Goal: Task Accomplishment & Management: Use online tool/utility

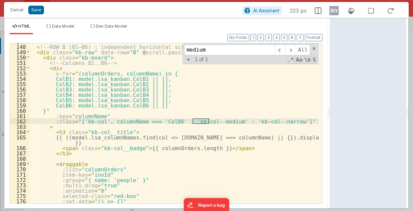
scroll to position [484, 0]
click at [259, 92] on div "<!-- ROW B (B1–B6) : independent horizontal scroller --> < div class = "kb-row"…" at bounding box center [174, 124] width 290 height 171
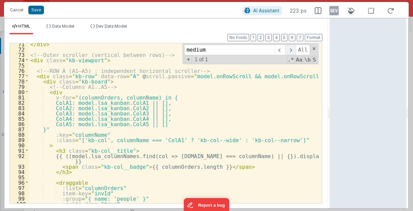
scroll to position [423, 0]
click at [313, 48] on span at bounding box center [313, 48] width 5 height 5
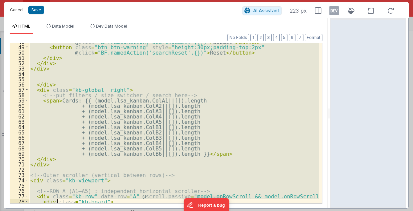
scroll to position [302, 0]
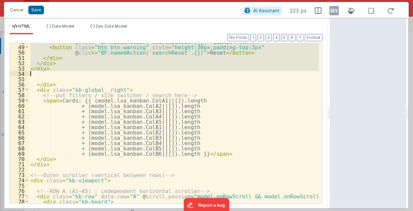
drag, startPoint x: 41, startPoint y: 64, endPoint x: 63, endPoint y: 73, distance: 23.7
click at [63, 73] on div "@ click = "BF.namedAction('searchSubmit',{})" > Submit </ button > < button cla…" at bounding box center [174, 124] width 290 height 171
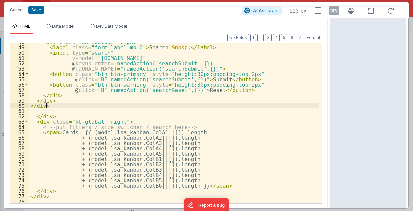
scroll to position [255, 0]
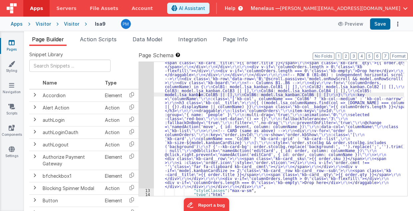
click at [198, 92] on div ""html" : "<!-- Global sticky header (always visible while rows scroll) --> \r\n…" at bounding box center [279, 70] width 250 height 514
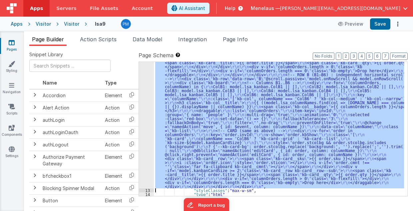
click at [145, 93] on div "12" at bounding box center [146, 0] width 15 height 375
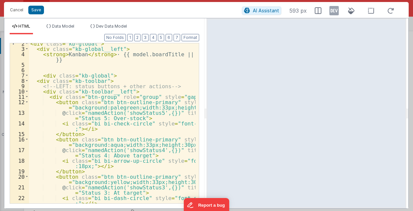
scroll to position [27, 0]
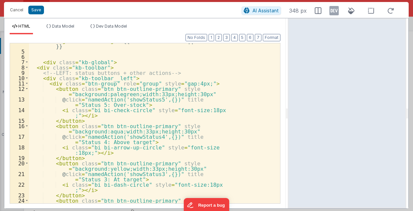
drag, startPoint x: 205, startPoint y: 115, endPoint x: 288, endPoint y: 110, distance: 83.3
click at [288, 110] on html "Cancel Save AI Assistant 348 px HTML Data Model Dev Data Model Format 7 6 5 4 3…" at bounding box center [206, 105] width 413 height 211
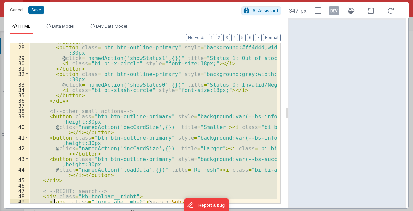
scroll to position [191, 0]
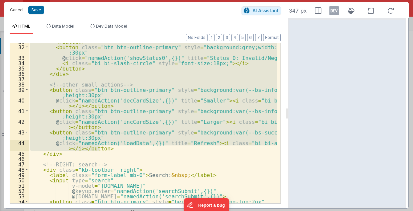
drag, startPoint x: 46, startPoint y: 99, endPoint x: 116, endPoint y: 148, distance: 85.9
click at [116, 148] on div "</ button > < button class = "btn btn-outline-primary" style = "background:grey…" at bounding box center [153, 124] width 248 height 171
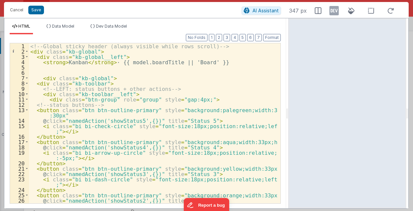
scroll to position [0, 0]
click at [37, 9] on button "Save" at bounding box center [36, 10] width 16 height 9
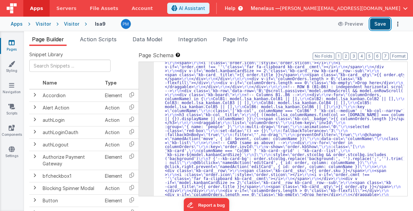
click at [385, 23] on button "Save" at bounding box center [380, 23] width 20 height 11
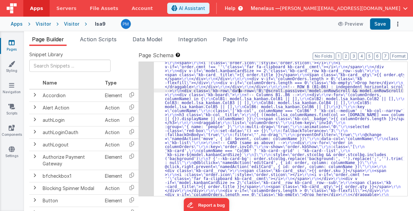
scroll to position [492, 0]
click at [143, 111] on div "12" at bounding box center [146, 6] width 15 height 387
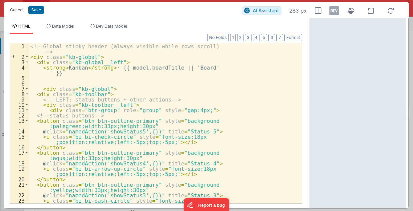
drag, startPoint x: 205, startPoint y: 114, endPoint x: 310, endPoint y: 110, distance: 105.6
click at [310, 110] on html "Cancel Save AI Assistant 283 px HTML Data Model Dev Data Model Format 7 6 5 4 3…" at bounding box center [206, 105] width 413 height 211
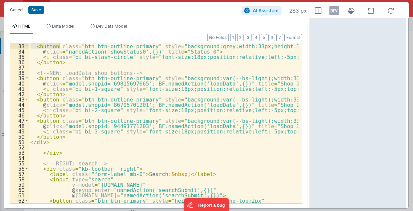
scroll to position [149, 0]
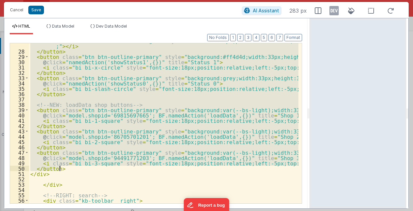
drag, startPoint x: 47, startPoint y: 98, endPoint x: 65, endPoint y: 167, distance: 71.3
click at [65, 167] on div "< i class = "bi bi-exclamation-triangle" style = "font-size:18px;position:relat…" at bounding box center [163, 126] width 269 height 177
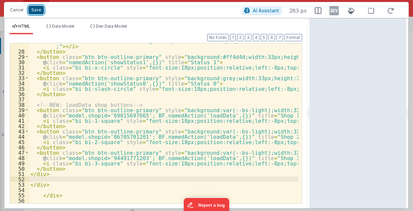
click at [31, 10] on button "Save" at bounding box center [36, 10] width 16 height 9
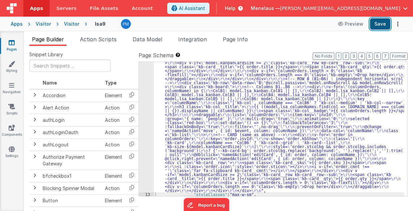
click at [383, 25] on button "Save" at bounding box center [380, 23] width 20 height 11
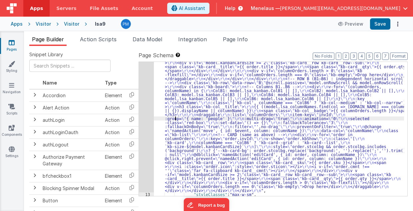
click at [176, 117] on div ""html" : "<!-- Global sticky header (always visible while rows scroll) --> \r\n…" at bounding box center [279, 68] width 250 height 526
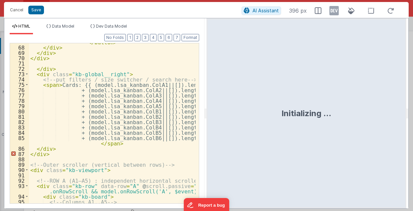
scroll to position [496, 0]
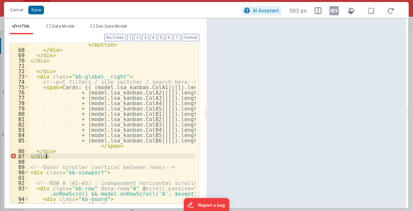
drag, startPoint x: 30, startPoint y: 156, endPoint x: 46, endPoint y: 156, distance: 16.3
click at [46, 156] on div "@ click = "BF.namedAction('searchReset',{})" > Reset </ button > </ div > </ di…" at bounding box center [112, 124] width 167 height 177
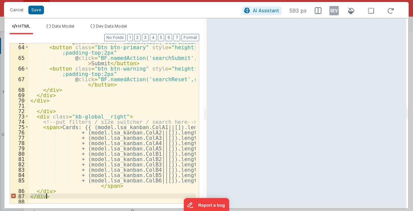
scroll to position [456, 0]
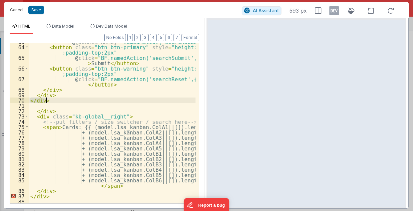
drag, startPoint x: 30, startPoint y: 98, endPoint x: 46, endPoint y: 99, distance: 16.3
click at [46, 99] on div "@ keydown.tab = "namedAction('searchSubmit',{})" > < button class = "btn btn-pr…" at bounding box center [112, 124] width 167 height 171
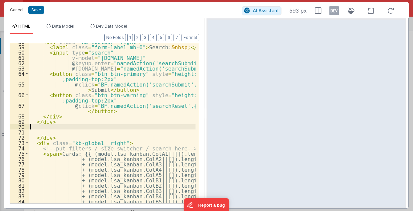
scroll to position [430, 0]
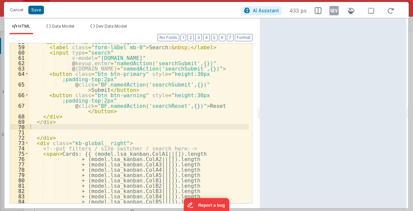
drag, startPoint x: 206, startPoint y: 114, endPoint x: 260, endPoint y: 113, distance: 54.2
click at [260, 113] on html "Cancel Save AI Assistant 433 px HTML Data Model Dev Data Model Format 7 6 5 4 3…" at bounding box center [206, 105] width 413 height 211
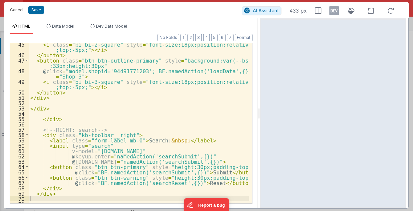
scroll to position [326, 0]
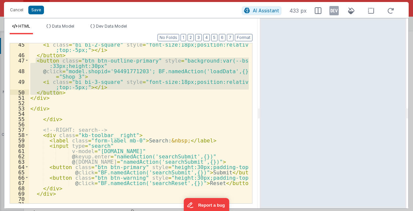
drag, startPoint x: 36, startPoint y: 59, endPoint x: 59, endPoint y: 91, distance: 40.0
click at [59, 91] on div "< i class = "bi bi-2-square" style = "font-size:18px;position:relative;left:-8p…" at bounding box center [139, 130] width 220 height 177
click at [59, 91] on div "< i class = "bi bi-2-square" style = "font-size:18px;position:relative;left:-8p…" at bounding box center [139, 123] width 220 height 160
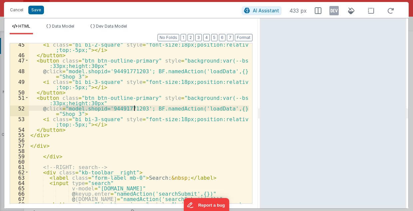
drag, startPoint x: 62, startPoint y: 107, endPoint x: 134, endPoint y: 109, distance: 72.6
click at [134, 109] on div "< i class = "bi bi-2-square" style = "font-size:18px;position:relative;left:-8p…" at bounding box center [139, 130] width 220 height 177
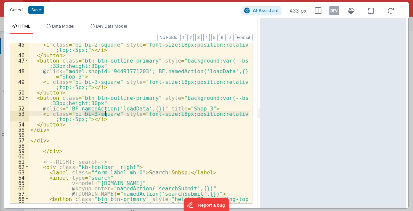
drag, startPoint x: 84, startPoint y: 114, endPoint x: 104, endPoint y: 115, distance: 20.3
click at [104, 115] on div "< i class = "bi bi-2-square" style = "font-size:18px;position:relative;left:-8p…" at bounding box center [139, 130] width 220 height 177
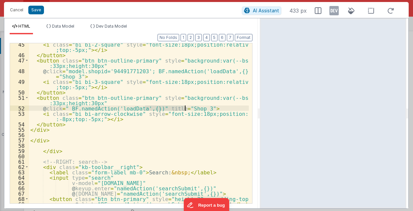
drag, startPoint x: 146, startPoint y: 107, endPoint x: 184, endPoint y: 107, distance: 37.9
click at [184, 107] on div "< i class = "bi bi-2-square" style = "font-size:18px;position:relative;left:-8p…" at bounding box center [139, 130] width 220 height 177
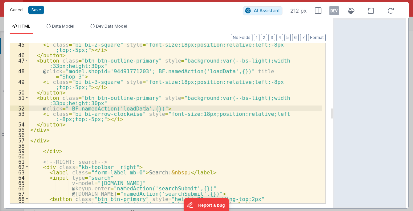
drag, startPoint x: 258, startPoint y: 116, endPoint x: 334, endPoint y: 116, distance: 75.9
click at [334, 116] on html "Cancel Save AI Assistant 212 px HTML Data Model Dev Data Model Format 7 6 5 4 3…" at bounding box center [206, 105] width 413 height 211
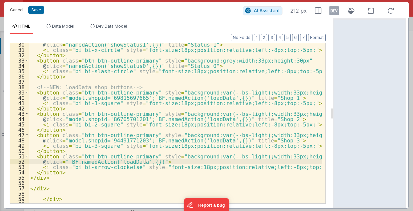
scroll to position [196, 0]
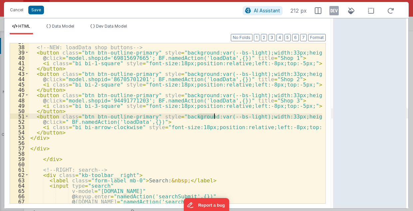
drag, startPoint x: 198, startPoint y: 115, endPoint x: 220, endPoint y: 116, distance: 22.0
click at [220, 116] on div "<!-- NEW: loadData shop buttons --> < button class = "btn btn-outline-primary" …" at bounding box center [175, 124] width 293 height 171
click at [220, 116] on div "<!-- NEW: loadData shop buttons --> < button class = "btn btn-outline-primary" …" at bounding box center [175, 123] width 293 height 160
click at [220, 116] on div "<!-- NEW: loadData shop buttons --> < button class = "btn btn-outline-primary" …" at bounding box center [175, 124] width 293 height 171
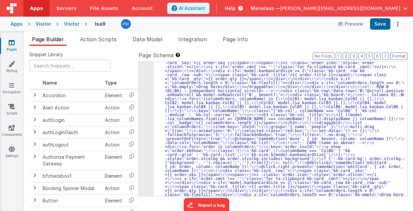
drag, startPoint x: 397, startPoint y: 24, endPoint x: 398, endPoint y: 29, distance: 5.0
click at [398, 29] on div "Apps Visitor Visitor lsa9 Preview Save" at bounding box center [206, 24] width 413 height 15
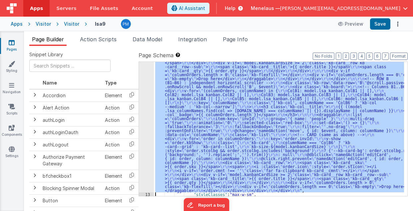
scroll to position [500, 0]
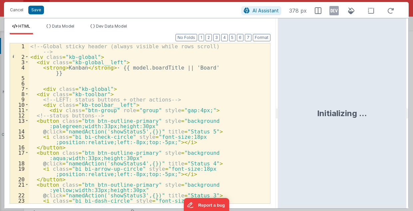
drag, startPoint x: 206, startPoint y: 116, endPoint x: 280, endPoint y: 116, distance: 73.9
click at [280, 116] on html "Cancel Save AI Assistant 373 px HTML Data Model Dev Data Model Format 7 6 5 4 3…" at bounding box center [206, 105] width 413 height 211
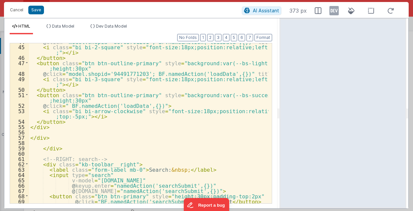
scroll to position [292, 0]
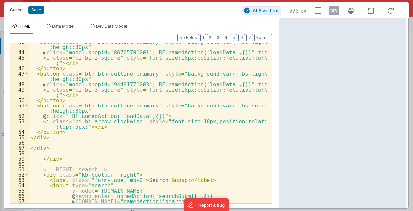
click at [13, 9] on button "Cancel" at bounding box center [17, 9] width 20 height 9
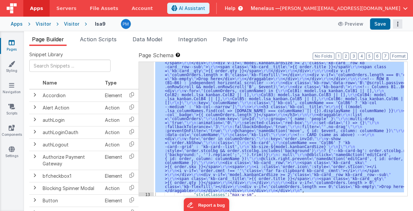
click at [397, 24] on icon "Options" at bounding box center [397, 24] width 9 height 0
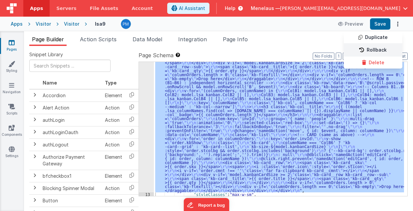
click at [385, 49] on link "Rollback" at bounding box center [372, 50] width 59 height 13
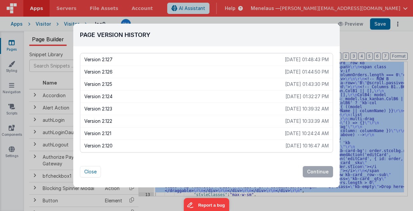
click at [111, 70] on p "Version 2.126" at bounding box center [184, 72] width 200 height 7
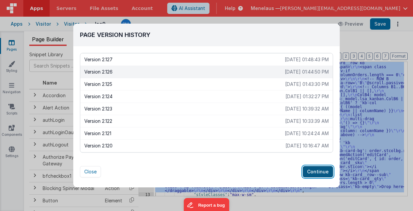
click at [309, 173] on button "Continue" at bounding box center [317, 171] width 30 height 11
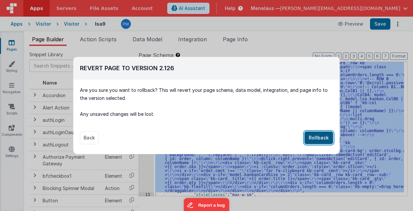
click at [317, 140] on button "Rollback" at bounding box center [318, 137] width 29 height 13
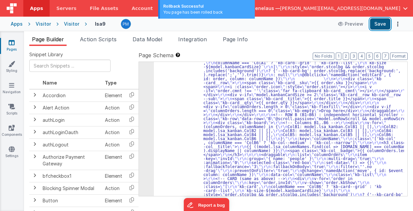
click at [378, 25] on button "Save" at bounding box center [380, 23] width 20 height 11
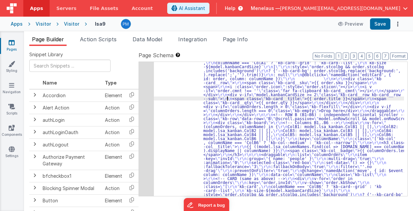
scroll to position [552, 0]
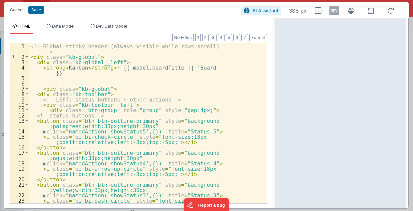
drag, startPoint x: 205, startPoint y: 114, endPoint x: 275, endPoint y: 117, distance: 69.9
click at [275, 117] on html "Cancel Save AI Assistant 388 px HTML Data Model Dev Data Model Format 7 6 5 4 3…" at bounding box center [206, 105] width 413 height 211
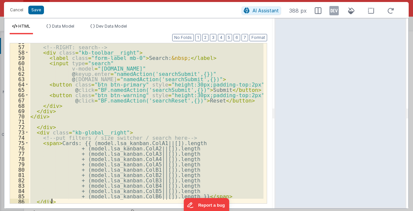
scroll to position [393, 0]
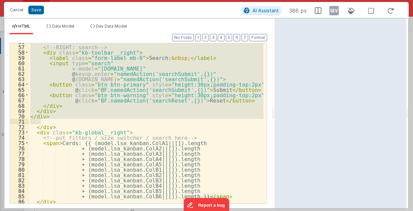
drag, startPoint x: 30, startPoint y: 51, endPoint x: 53, endPoint y: 119, distance: 72.2
click at [53, 119] on div "<!-- RIGHT: search --> < div class = "kb-toolbar__right" > < label class = "for…" at bounding box center [146, 124] width 235 height 171
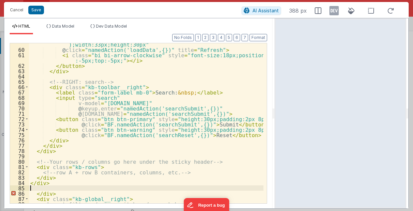
scroll to position [515, 0]
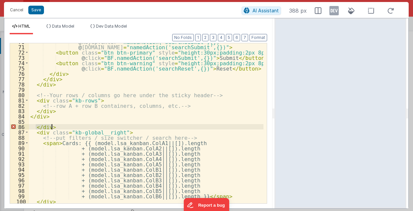
drag, startPoint x: 35, startPoint y: 127, endPoint x: 56, endPoint y: 125, distance: 21.4
click at [56, 125] on div "@ keyup.enter = "namedAction('searchSubmit',{})" @ keydown.tab = "namedAction('…" at bounding box center [146, 124] width 235 height 171
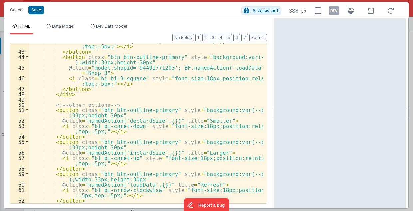
scroll to position [0, 0]
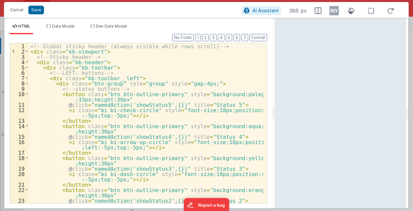
click at [236, 63] on div "<!-- Global sticky header (always visible while rows scroll) --> < div class = …" at bounding box center [146, 131] width 235 height 177
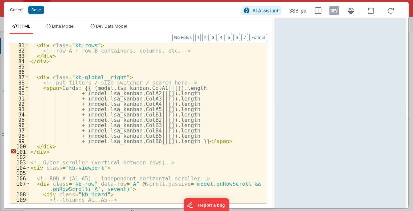
scroll to position [568, 0]
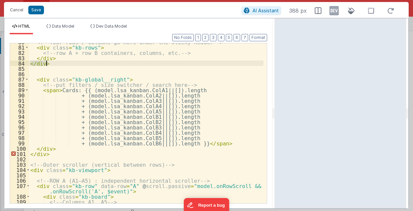
drag, startPoint x: 29, startPoint y: 62, endPoint x: 47, endPoint y: 63, distance: 17.4
click at [47, 63] on div "<!-- Your rows / columns go here under the sticky header --> < div class = "kb-…" at bounding box center [146, 124] width 235 height 171
click at [40, 10] on button "Save" at bounding box center [36, 10] width 16 height 9
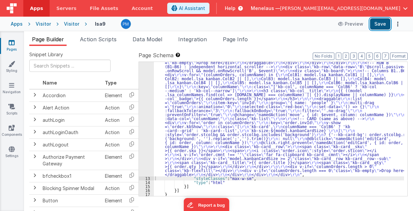
click at [374, 23] on button "Save" at bounding box center [380, 23] width 20 height 11
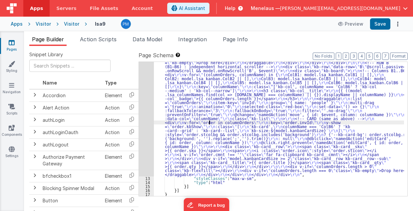
click at [208, 122] on div ""html" : "<!-- Global sticky header (always visible while rows scroll) --> \r\n…" at bounding box center [279, 30] width 250 height 570
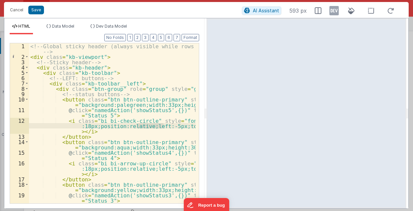
drag, startPoint x: 137, startPoint y: 124, endPoint x: 162, endPoint y: 126, distance: 25.7
click at [162, 126] on div "<!-- Global sticky header (always visible while rows scroll) --> < div class = …" at bounding box center [112, 136] width 167 height 187
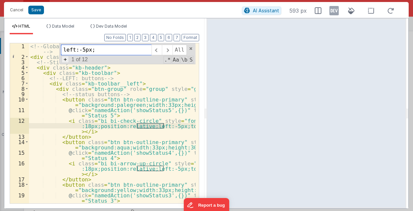
click at [68, 59] on span "+" at bounding box center [65, 59] width 7 height 7
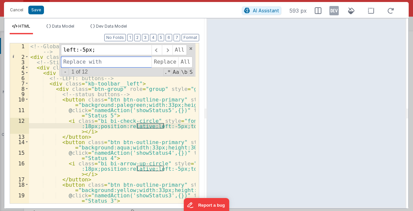
click at [79, 62] on input at bounding box center [106, 62] width 90 height 11
paste input "left:-5px;"
click at [84, 62] on input "left:-5px;" at bounding box center [106, 62] width 90 height 11
type input "left:-10px;"
click at [184, 61] on span "All" at bounding box center [185, 62] width 14 height 11
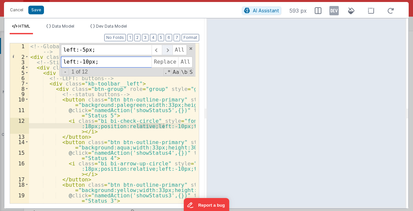
click at [171, 50] on span at bounding box center [167, 50] width 10 height 11
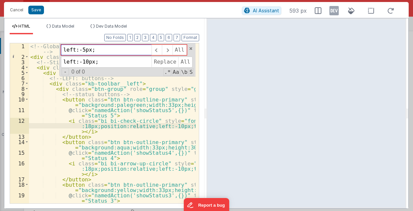
click at [136, 50] on input "left:-5px;" at bounding box center [106, 50] width 90 height 11
click at [170, 50] on span at bounding box center [167, 50] width 10 height 11
click at [83, 51] on input "left:-5px;" at bounding box center [106, 50] width 90 height 11
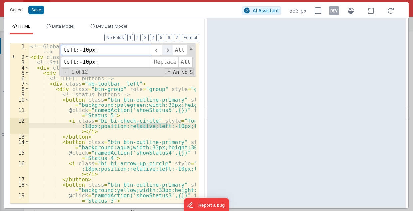
type input "left:-10px;"
click at [170, 49] on span at bounding box center [167, 50] width 10 height 11
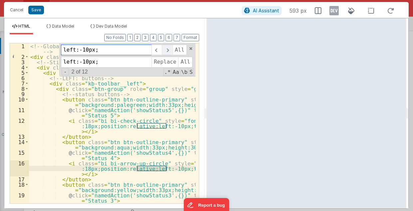
click at [170, 49] on span at bounding box center [167, 50] width 10 height 11
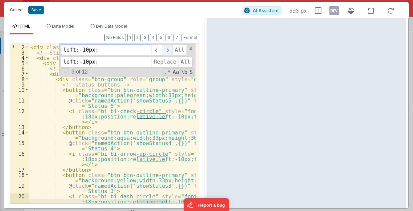
click at [170, 49] on span at bounding box center [167, 50] width 10 height 11
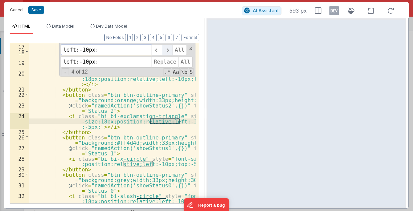
click at [170, 49] on span at bounding box center [167, 50] width 10 height 11
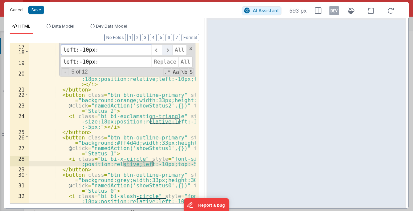
click at [170, 49] on span at bounding box center [167, 50] width 10 height 11
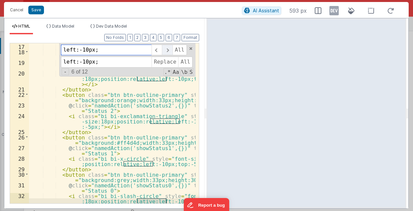
click at [170, 49] on span at bounding box center [167, 50] width 10 height 11
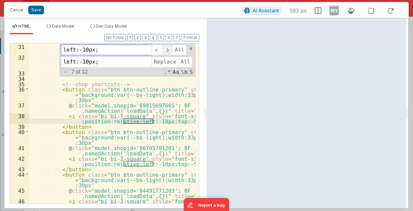
click at [170, 49] on span at bounding box center [167, 50] width 10 height 11
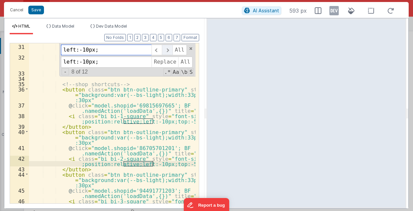
click at [170, 49] on span at bounding box center [167, 50] width 10 height 11
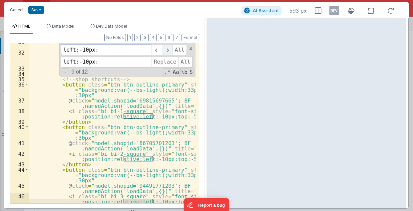
click at [170, 49] on span at bounding box center [167, 50] width 10 height 11
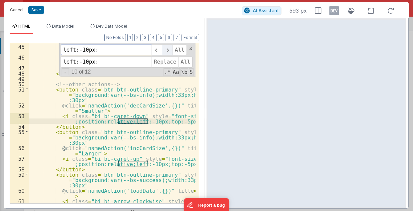
scroll to position [415, 0]
click at [40, 10] on button "Save" at bounding box center [36, 10] width 16 height 9
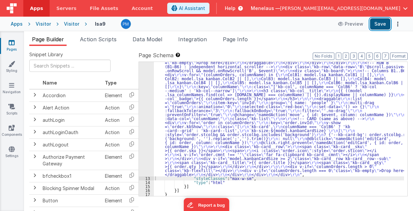
click at [383, 25] on button "Save" at bounding box center [380, 23] width 20 height 11
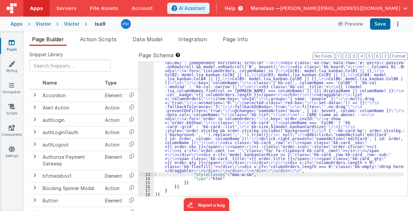
scroll to position [556, 0]
click at [305, 115] on div ""html" : "<!-- Global sticky header (always visible while rows scroll) --> \r\n…" at bounding box center [279, 26] width 250 height 570
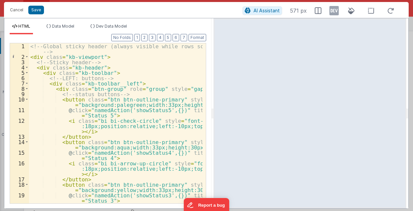
drag, startPoint x: 205, startPoint y: 116, endPoint x: 213, endPoint y: 112, distance: 9.0
click at [213, 112] on html "Cancel Save AI Assistant 571 px HTML Data Model Dev Data Model Format 7 6 5 4 3…" at bounding box center [206, 105] width 413 height 211
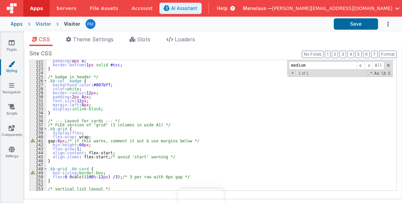
drag, startPoint x: 0, startPoint y: 0, endPoint x: 385, endPoint y: 126, distance: 404.7
click at [306, 145] on div "padding : 8 px 0 ; border-bottom : 1 px solid #ccc ; } /* badge in header */ .k…" at bounding box center [220, 128] width 347 height 138
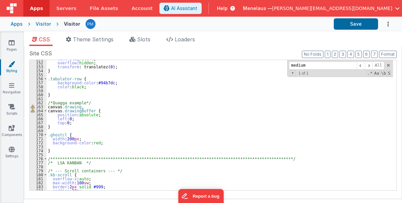
scroll to position [602, 0]
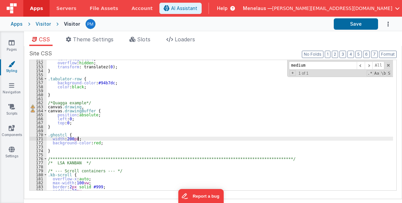
click at [138, 140] on div "**********" at bounding box center [220, 126] width 347 height 138
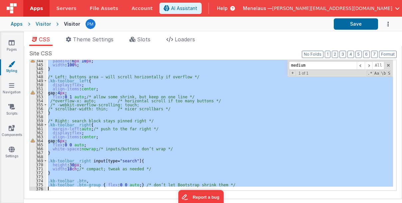
scroll to position [1370, 0]
drag, startPoint x: 48, startPoint y: 106, endPoint x: 112, endPoint y: 188, distance: 103.7
click at [112, 188] on div "padding : 6 px 10 px ; width : 100 % ; } /* Left: buttons area – will scroll ho…" at bounding box center [220, 128] width 347 height 138
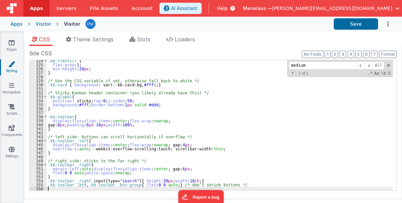
scroll to position [1291, 0]
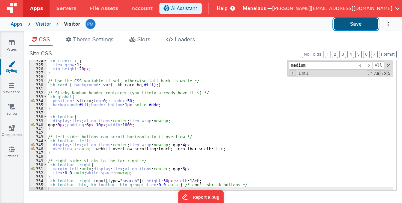
click at [374, 23] on button "Save" at bounding box center [356, 23] width 44 height 11
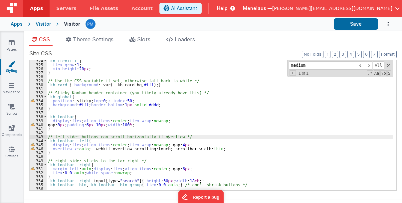
click at [223, 134] on div ".kb-flexfill { flex-grow : 1 ; min-height : 20 px ; } /* Use the CSS variable i…" at bounding box center [220, 128] width 347 height 138
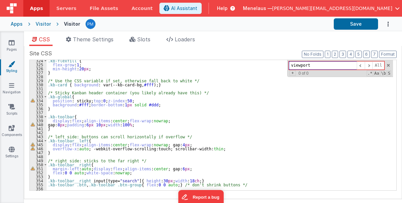
type input "viewport"
click at [236, 187] on div ".kb-flexfill { flex-grow : 1 ; min-height : 20 px ; } /* Use the CSS variable i…" at bounding box center [220, 128] width 347 height 138
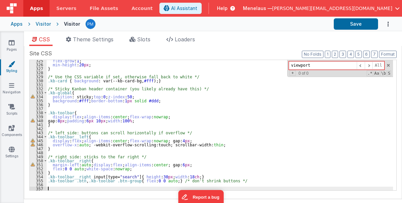
scroll to position [1295, 0]
click at [68, 188] on div "flex-grow : 1 ; min-height : 20 px ; } /* Use the CSS variable if set, otherwis…" at bounding box center [220, 128] width 347 height 138
click at [229, 94] on div "flex-grow : 1 ; min-height : 20 px ; } /* Use the CSS variable if set, otherwis…" at bounding box center [220, 128] width 347 height 138
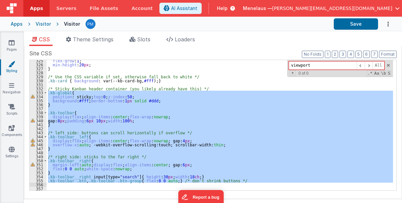
drag, startPoint x: 48, startPoint y: 92, endPoint x: 68, endPoint y: 185, distance: 95.3
click at [68, 185] on div "flex-grow : 1 ; min-height : 20 px ; } /* Use the CSS variable if set, otherwis…" at bounding box center [220, 128] width 347 height 138
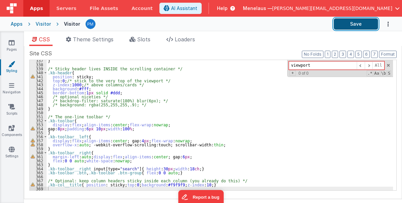
click at [351, 21] on button "Save" at bounding box center [356, 23] width 44 height 11
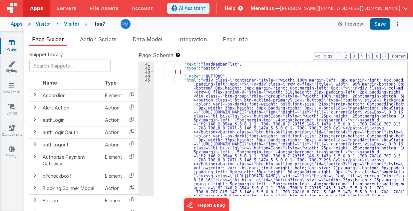
scroll to position [160, 0]
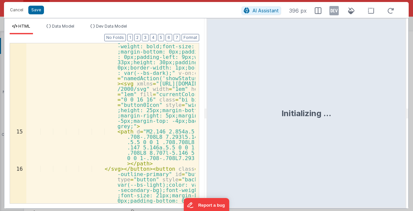
scroll to position [745, 0]
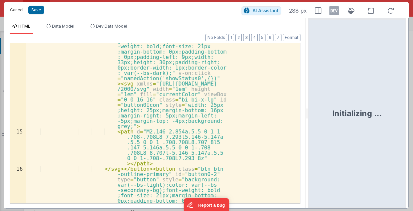
drag, startPoint x: 205, startPoint y: 117, endPoint x: 308, endPoint y: 104, distance: 104.0
click at [308, 104] on html "Cancel Save AI Assistant 288 px HTML Data Model Dev Data Model Format 7 6 5 4 3…" at bounding box center [206, 105] width 413 height 211
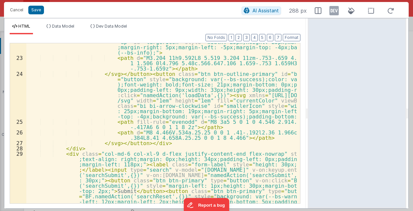
scroll to position [638, 0]
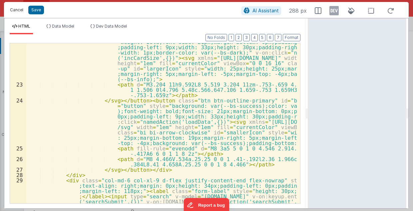
drag, startPoint x: 18, startPoint y: 12, endPoint x: 51, endPoint y: 3, distance: 34.6
click at [18, 12] on button "Cancel" at bounding box center [17, 9] width 20 height 9
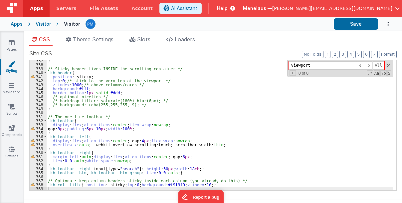
scroll to position [1343, 0]
